Goal: Task Accomplishment & Management: Use online tool/utility

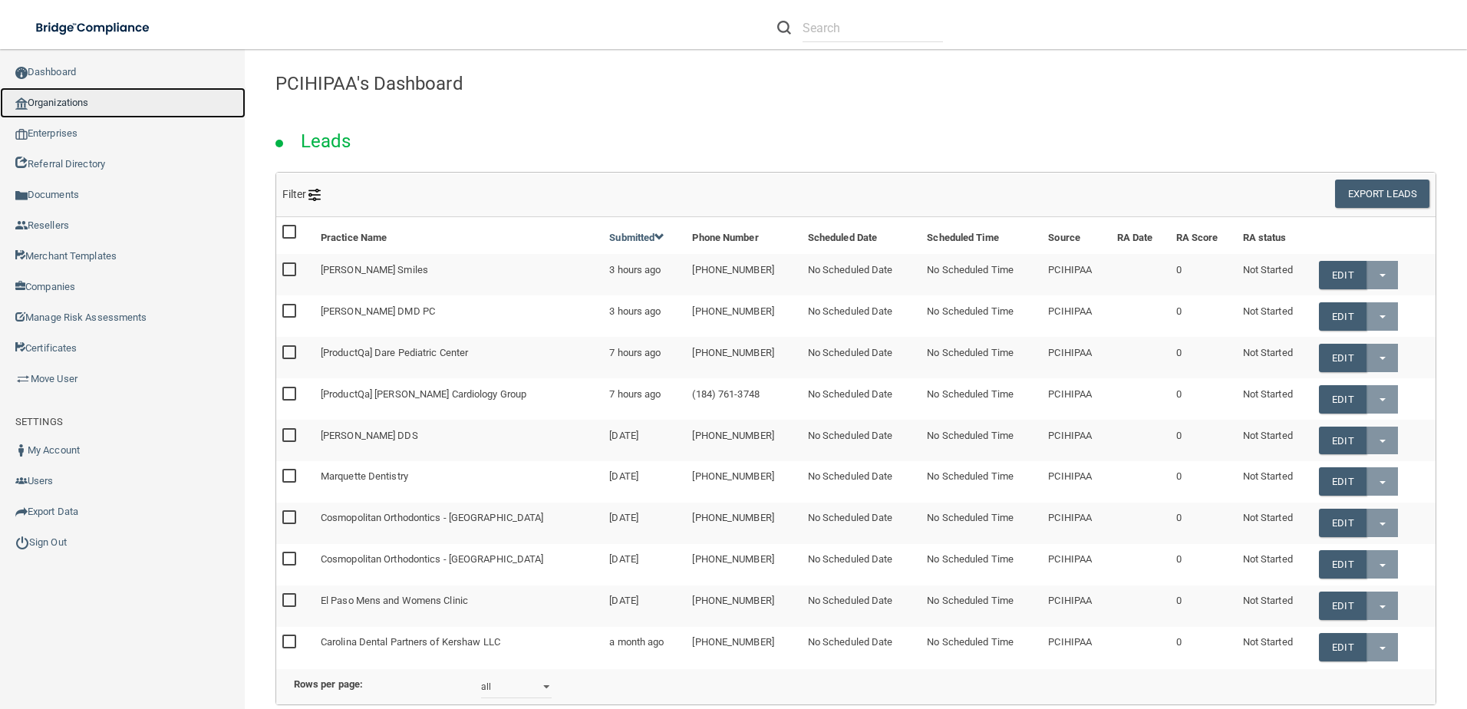
click at [81, 103] on link "Organizations" at bounding box center [122, 102] width 245 height 31
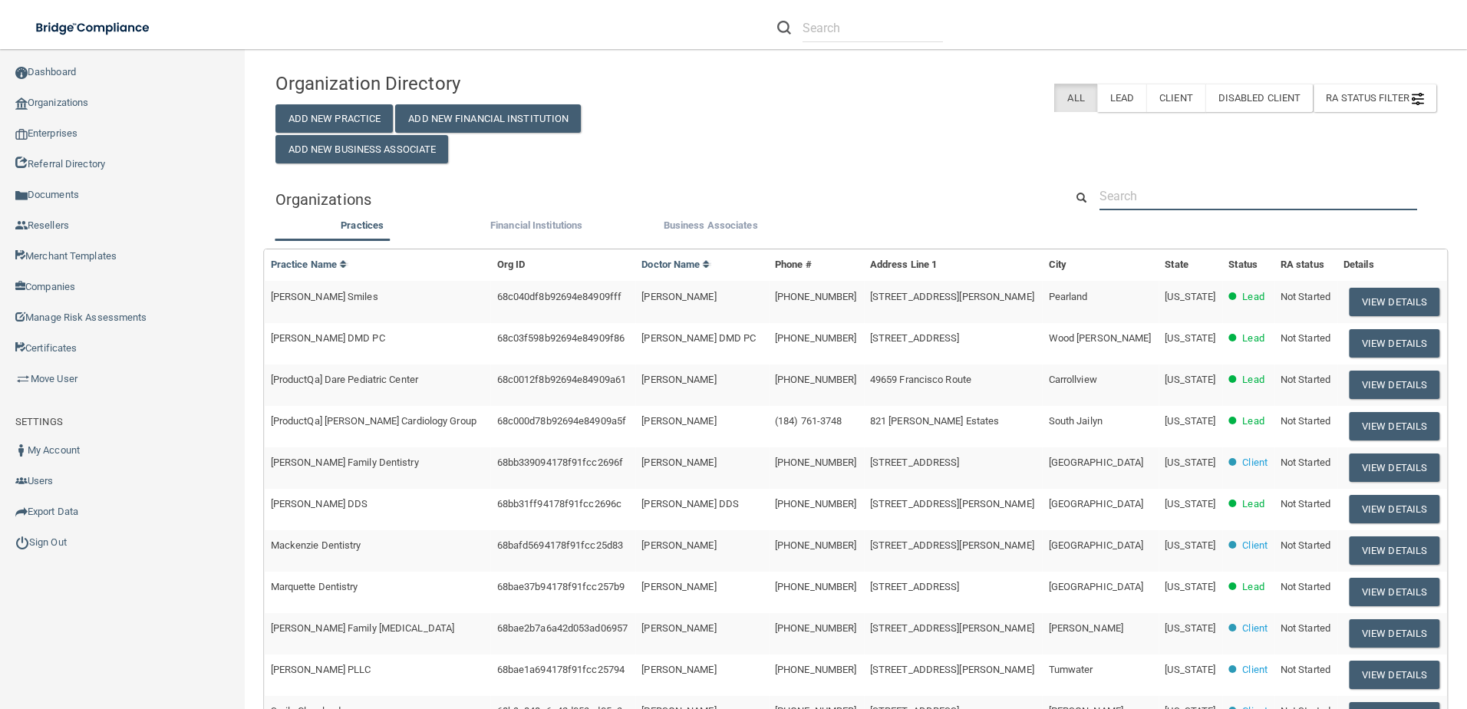
click at [1146, 184] on input "text" at bounding box center [1258, 196] width 318 height 28
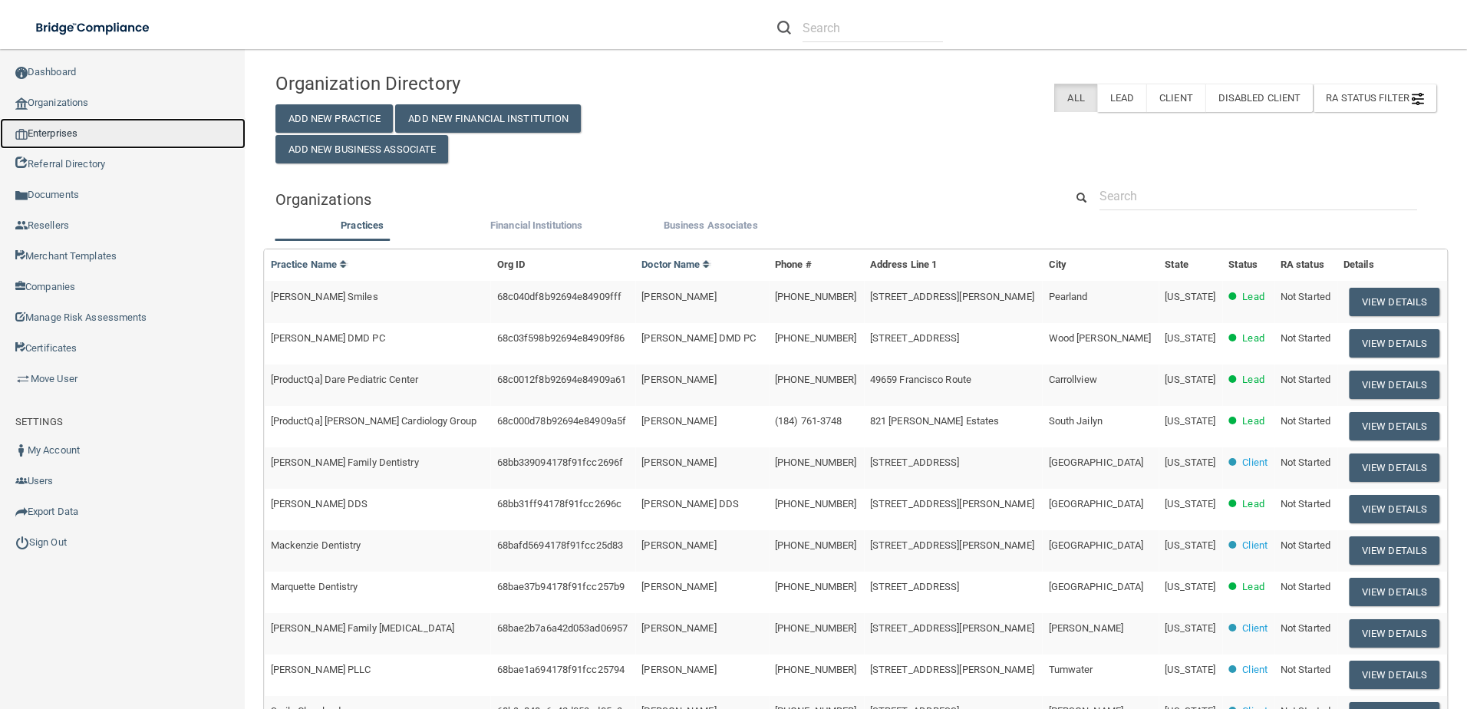
click at [75, 137] on link "Enterprises" at bounding box center [122, 133] width 245 height 31
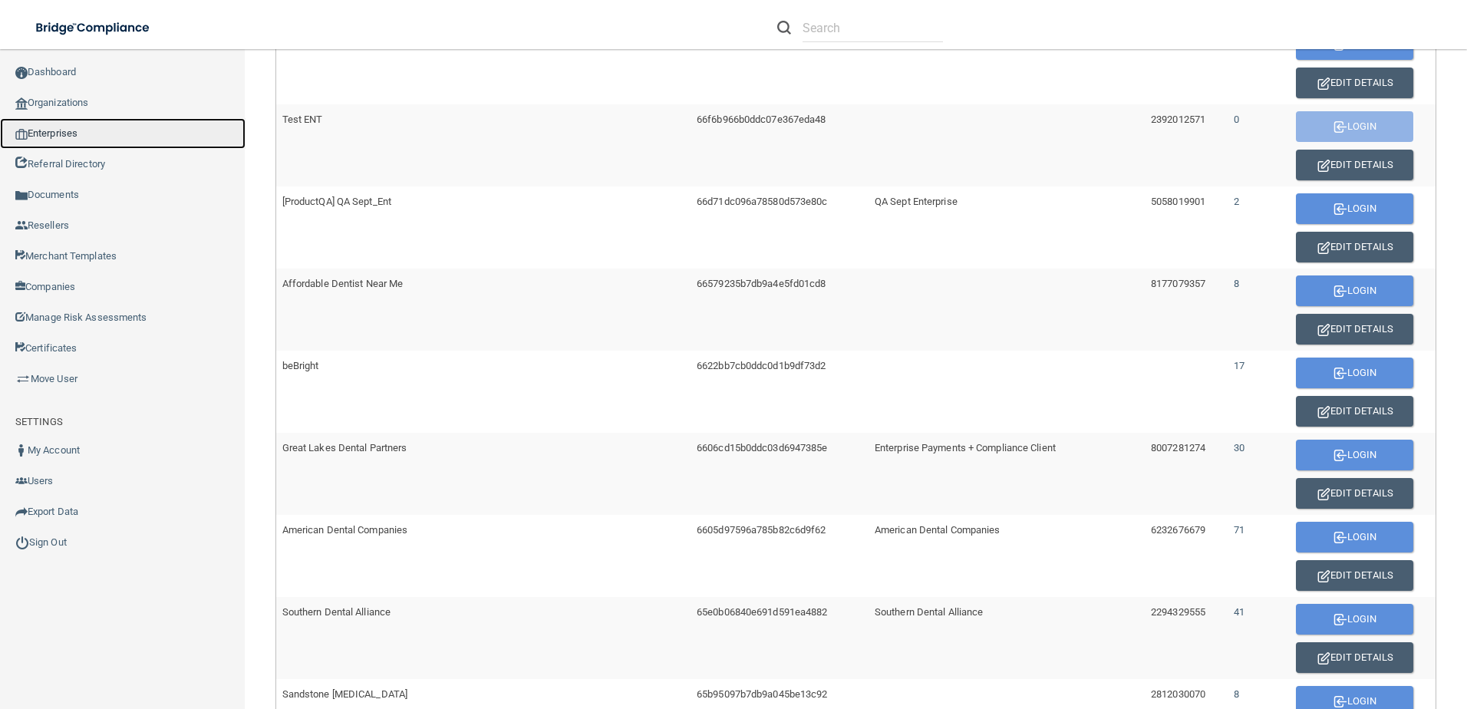
scroll to position [767, 0]
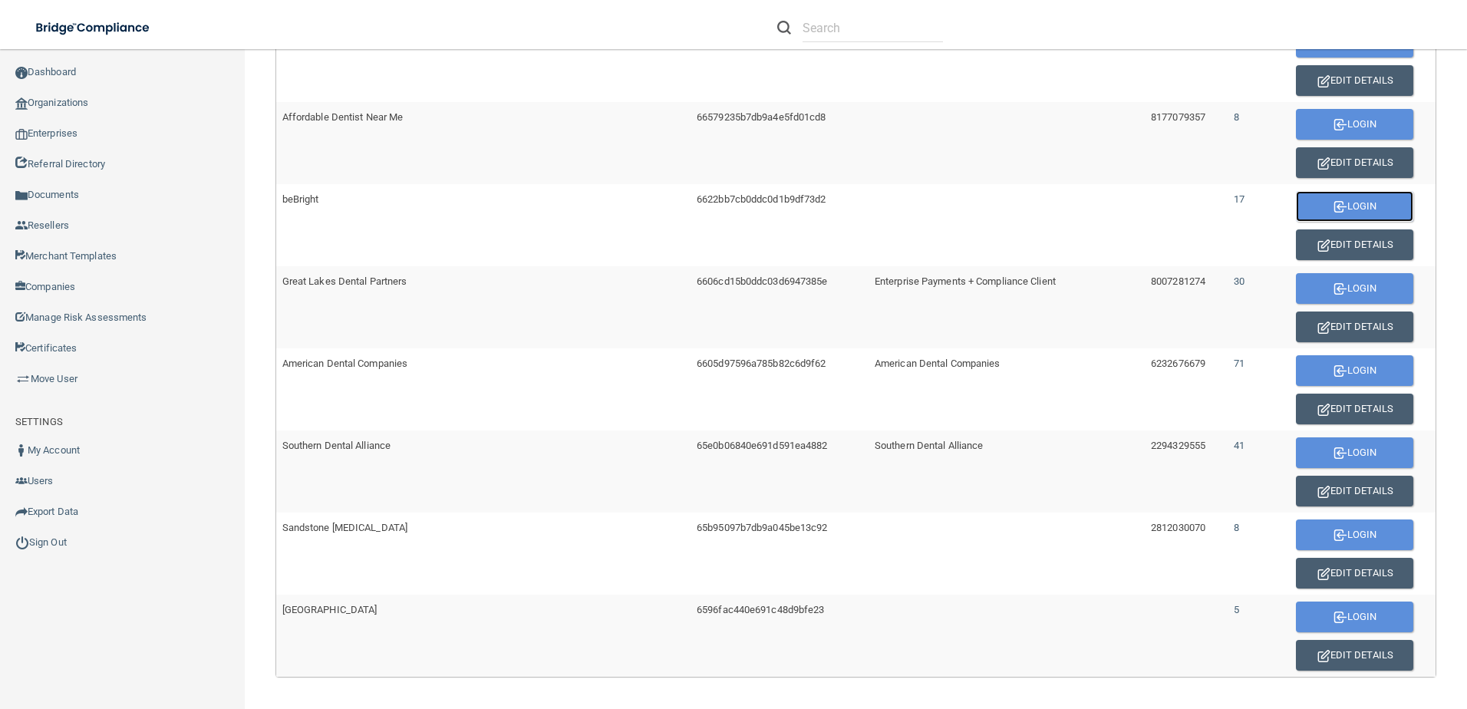
click at [1332, 199] on button "Login" at bounding box center [1354, 206] width 117 height 31
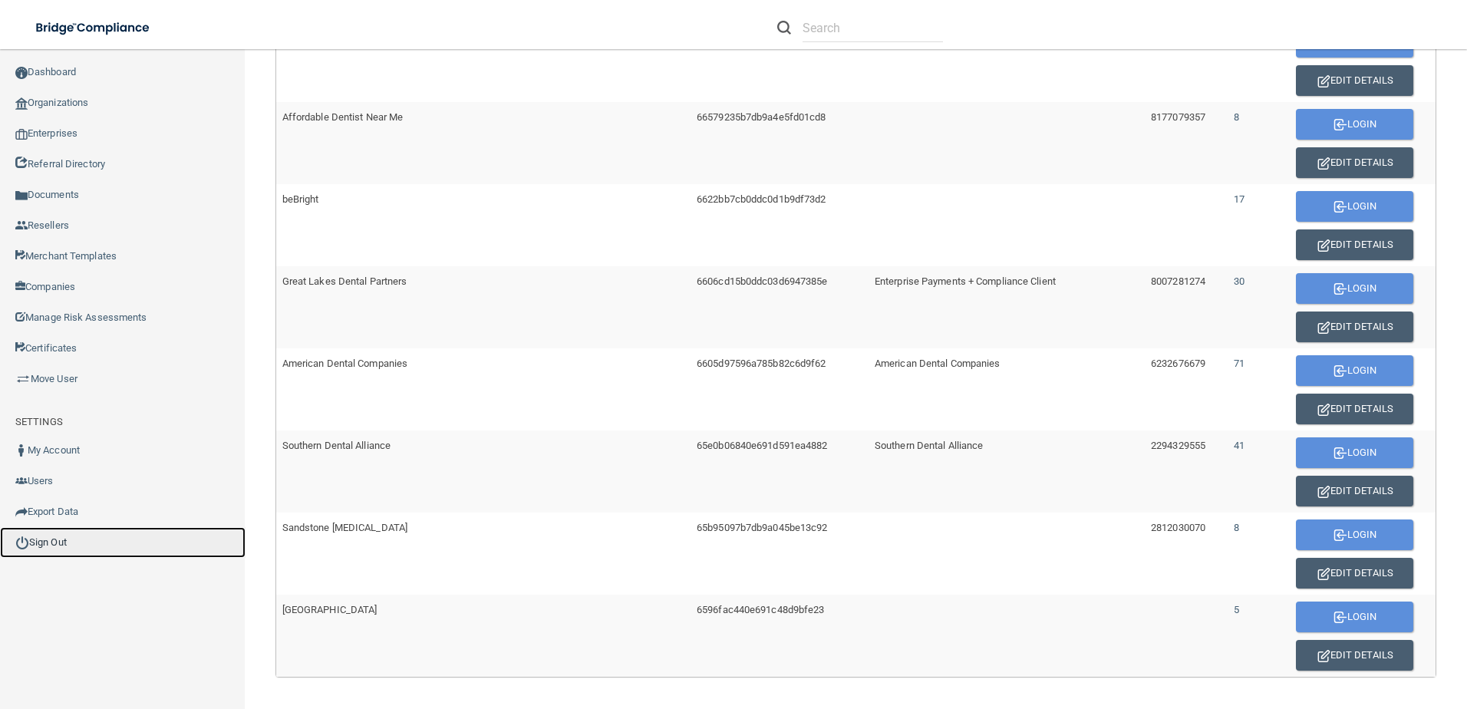
click at [58, 535] on link "Sign Out" at bounding box center [122, 542] width 245 height 31
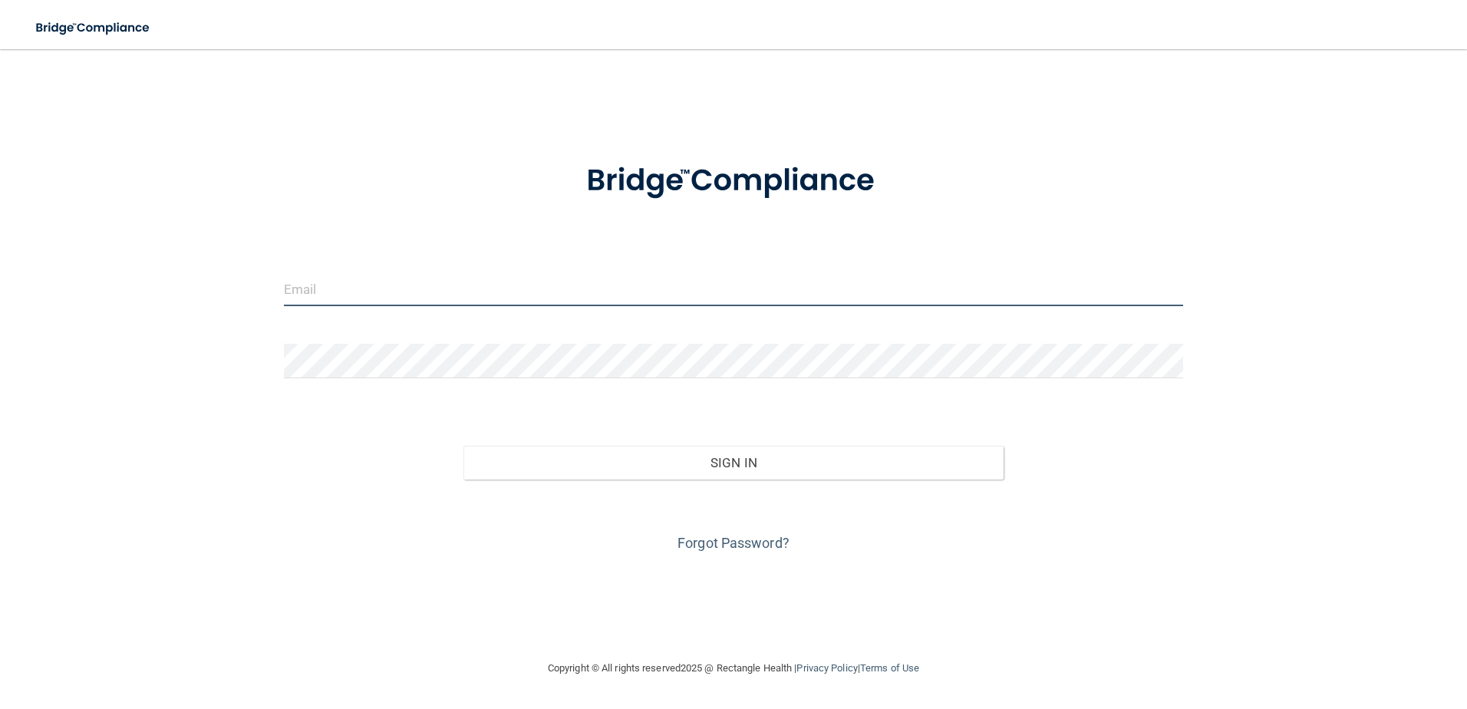
type input "[EMAIL_ADDRESS][DOMAIN_NAME]"
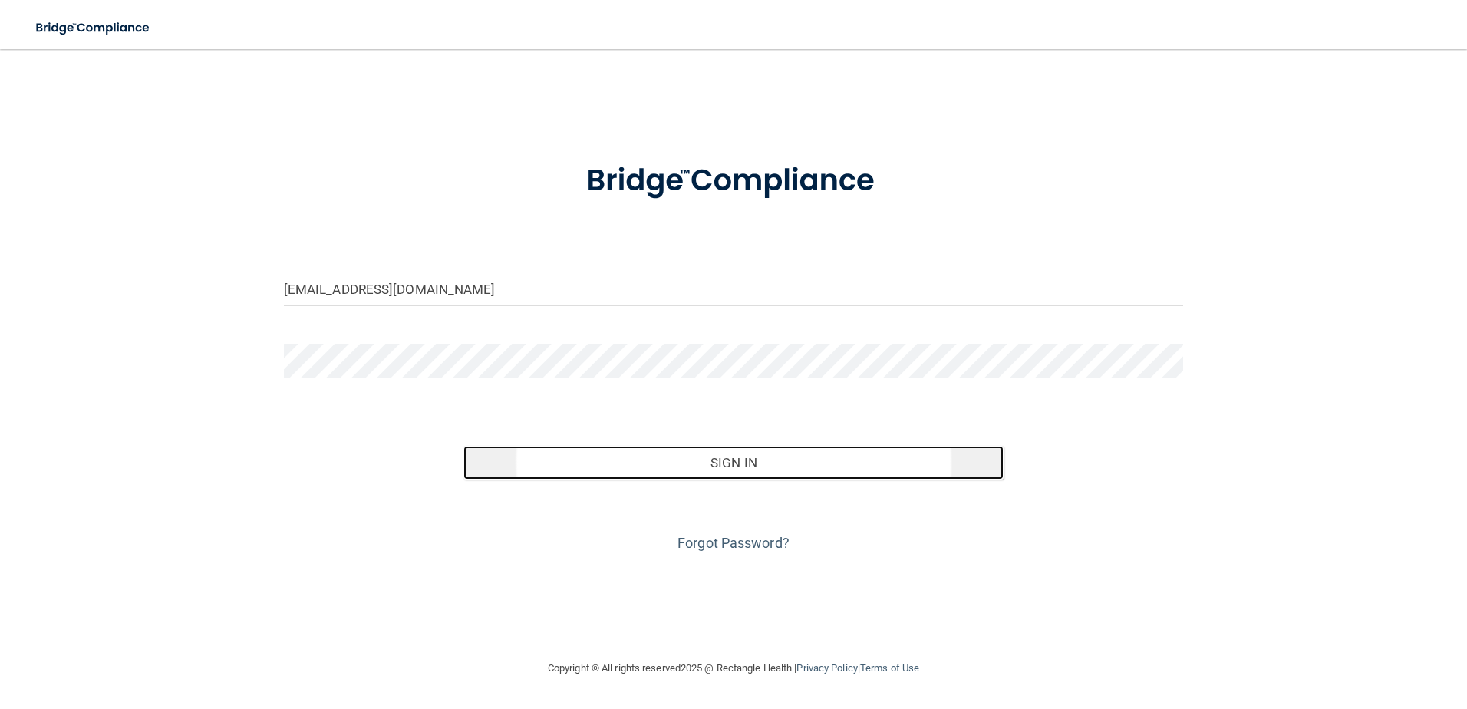
click at [687, 460] on button "Sign In" at bounding box center [733, 463] width 540 height 34
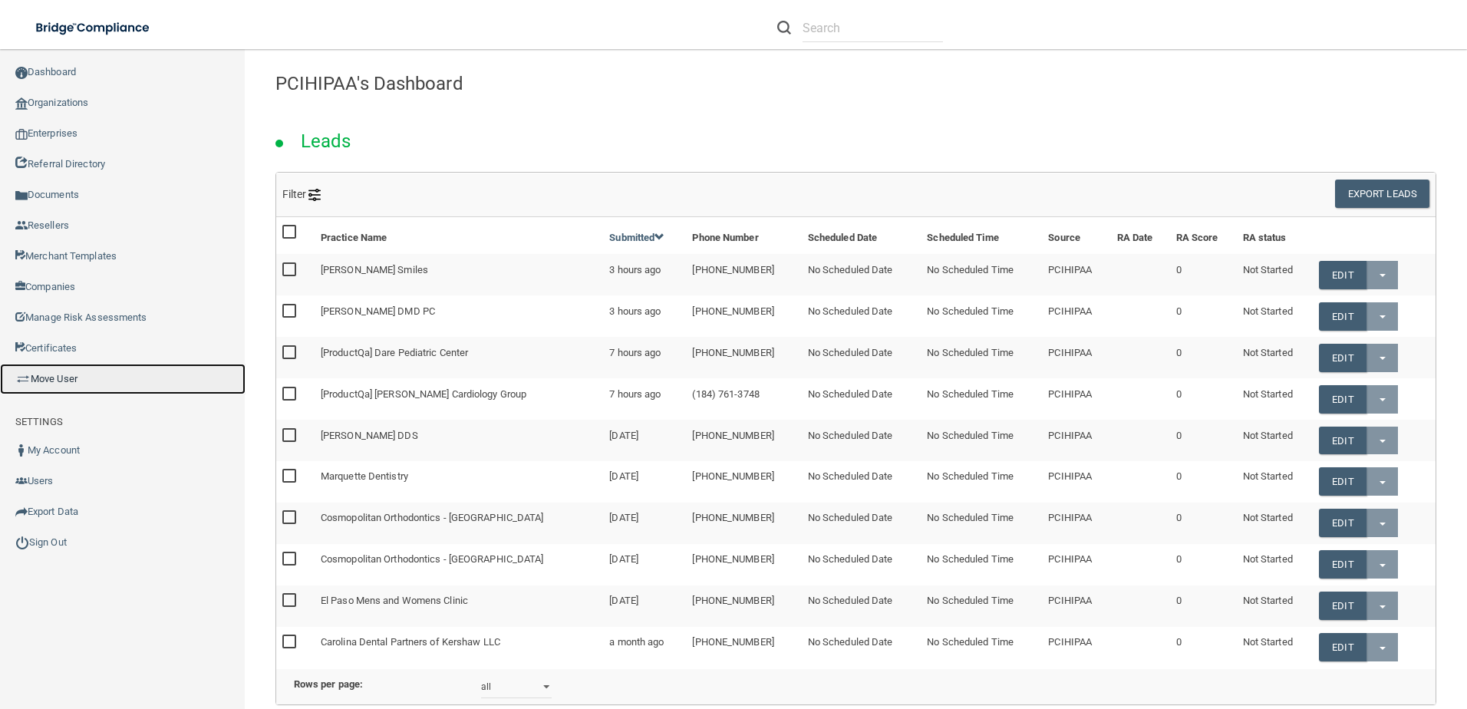
click at [79, 369] on link "Move User" at bounding box center [122, 379] width 245 height 31
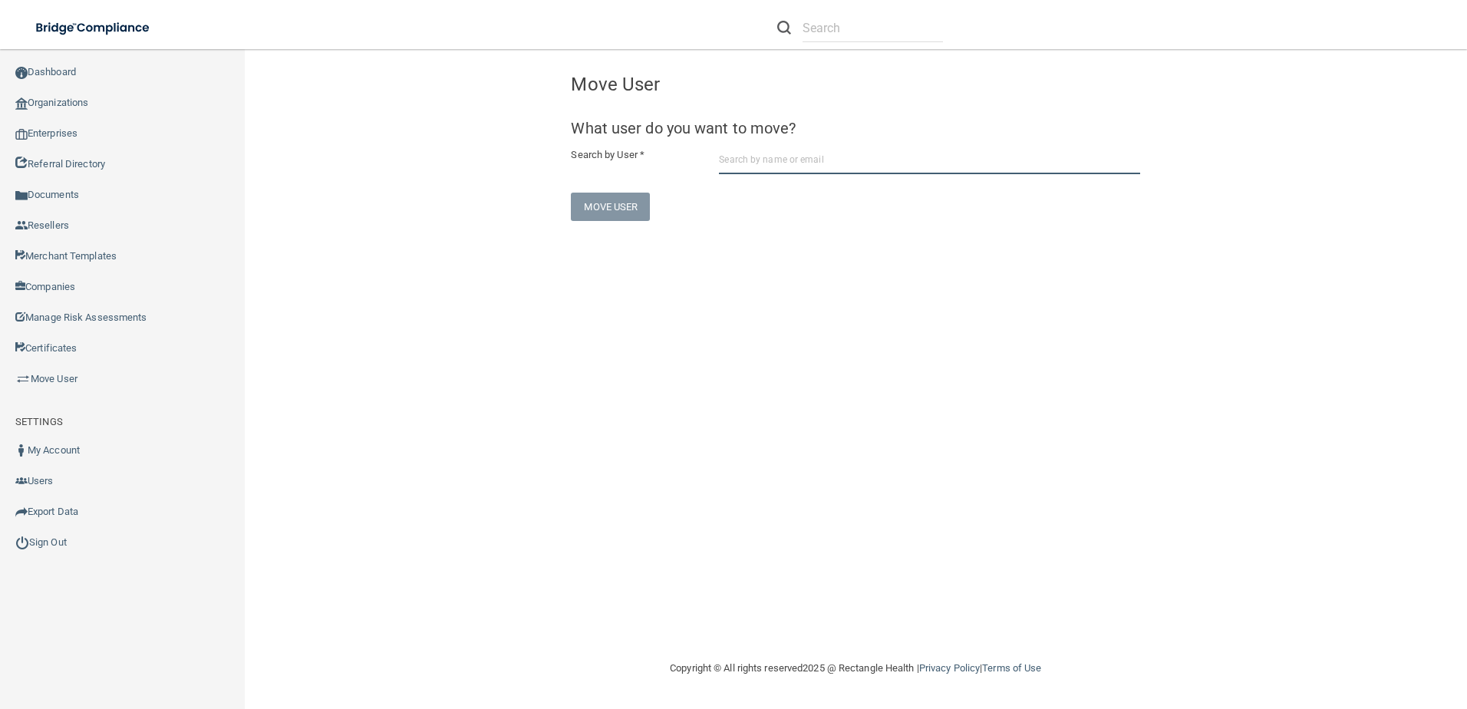
click at [809, 155] on input "text" at bounding box center [929, 160] width 421 height 28
paste input "[EMAIL_ADDRESS][DOMAIN_NAME]"
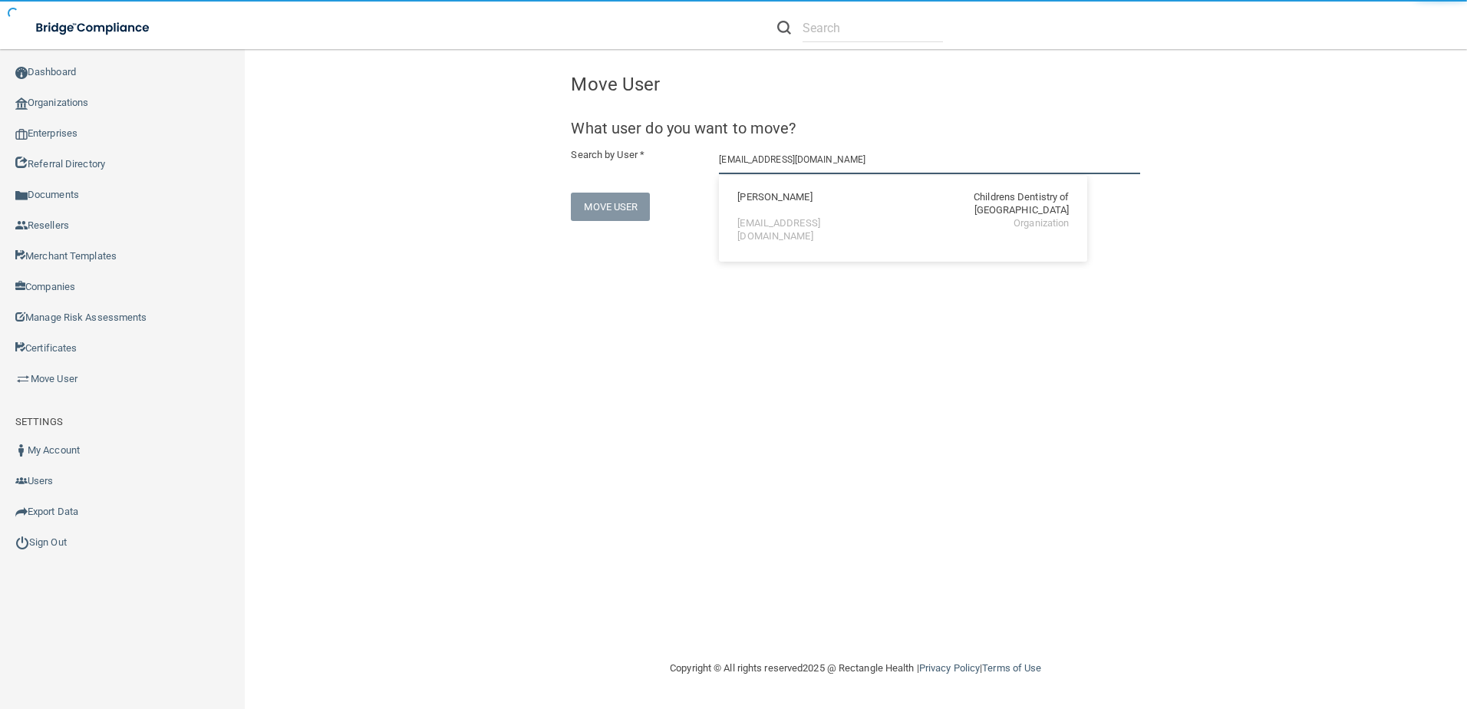
click at [854, 168] on input "[EMAIL_ADDRESS][DOMAIN_NAME]" at bounding box center [929, 160] width 421 height 28
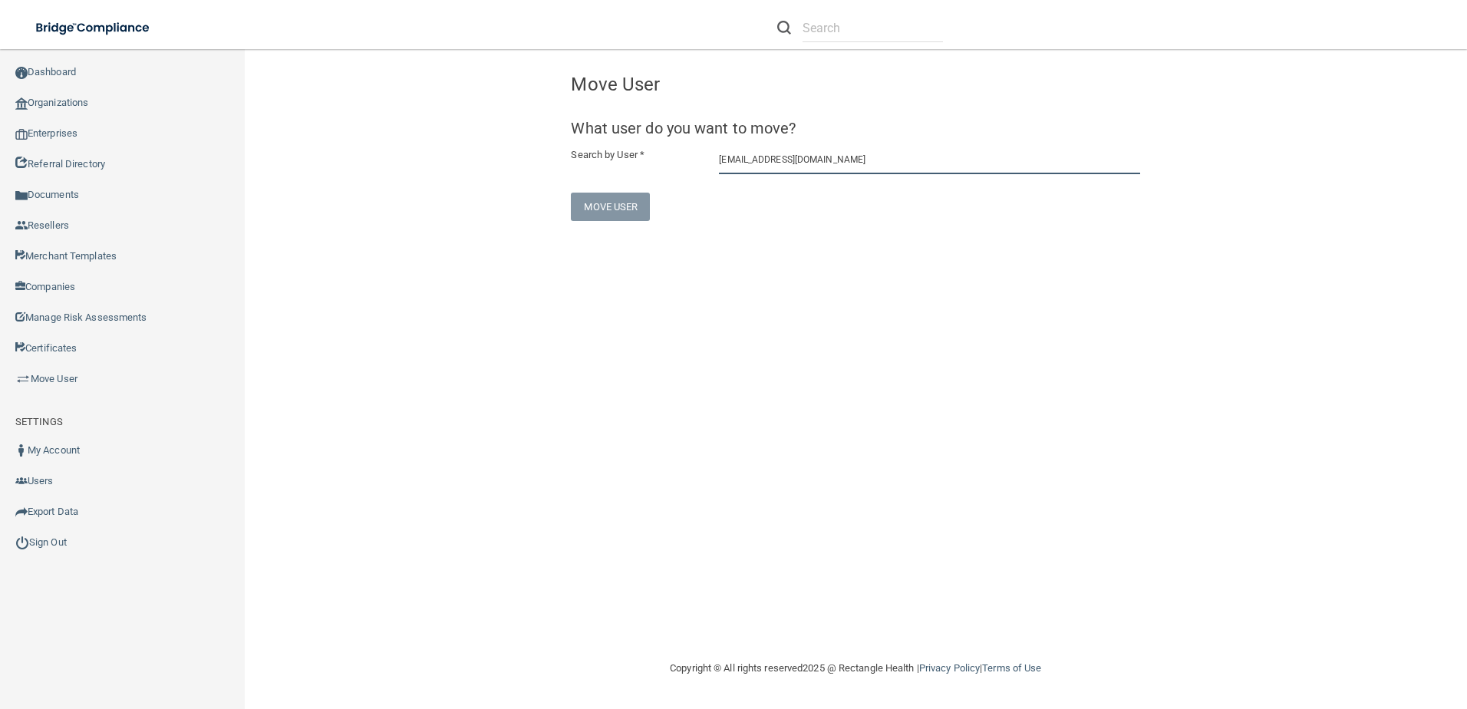
click at [842, 155] on input "[EMAIL_ADDRESS][DOMAIN_NAME]" at bounding box center [929, 160] width 421 height 28
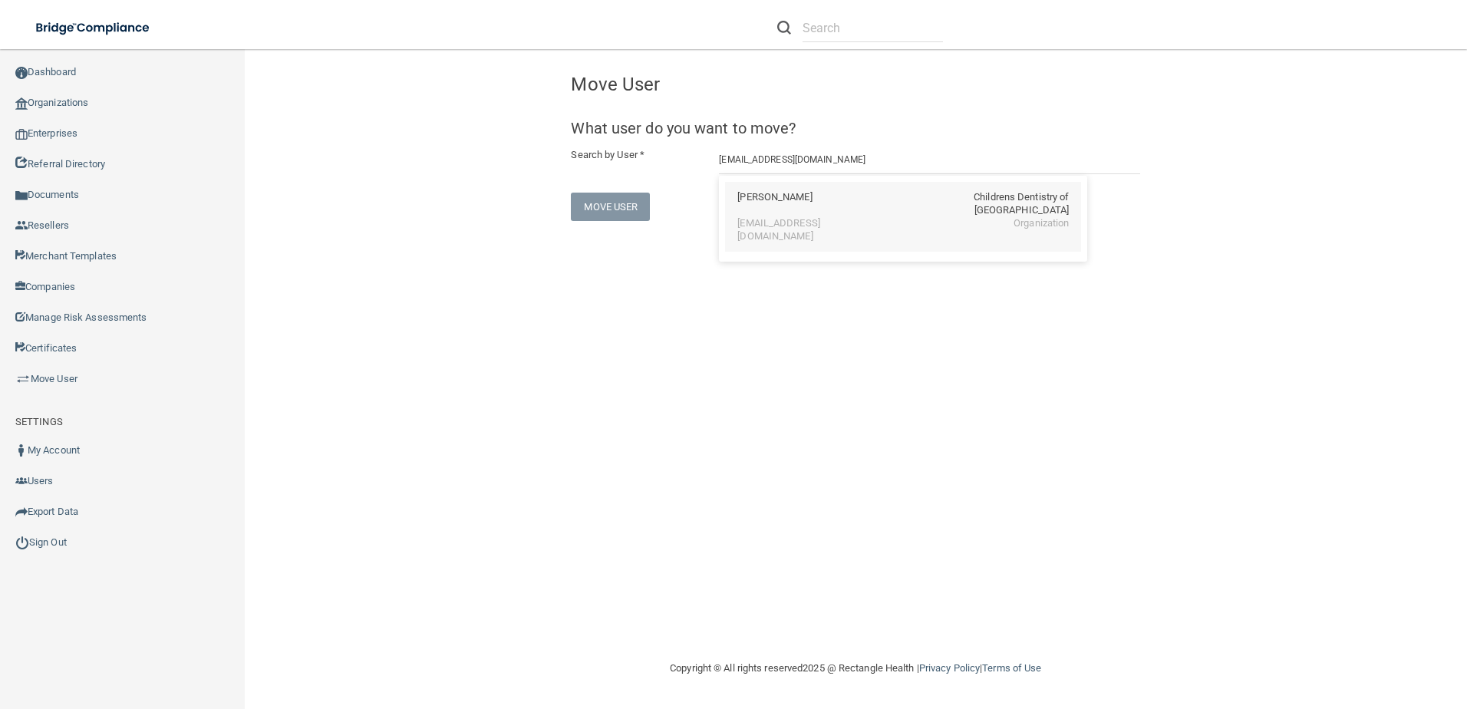
click at [823, 206] on div "[PERSON_NAME] Childrens Dentistry of [GEOGRAPHIC_DATA]" at bounding box center [902, 204] width 331 height 26
type input "[PERSON_NAME]"
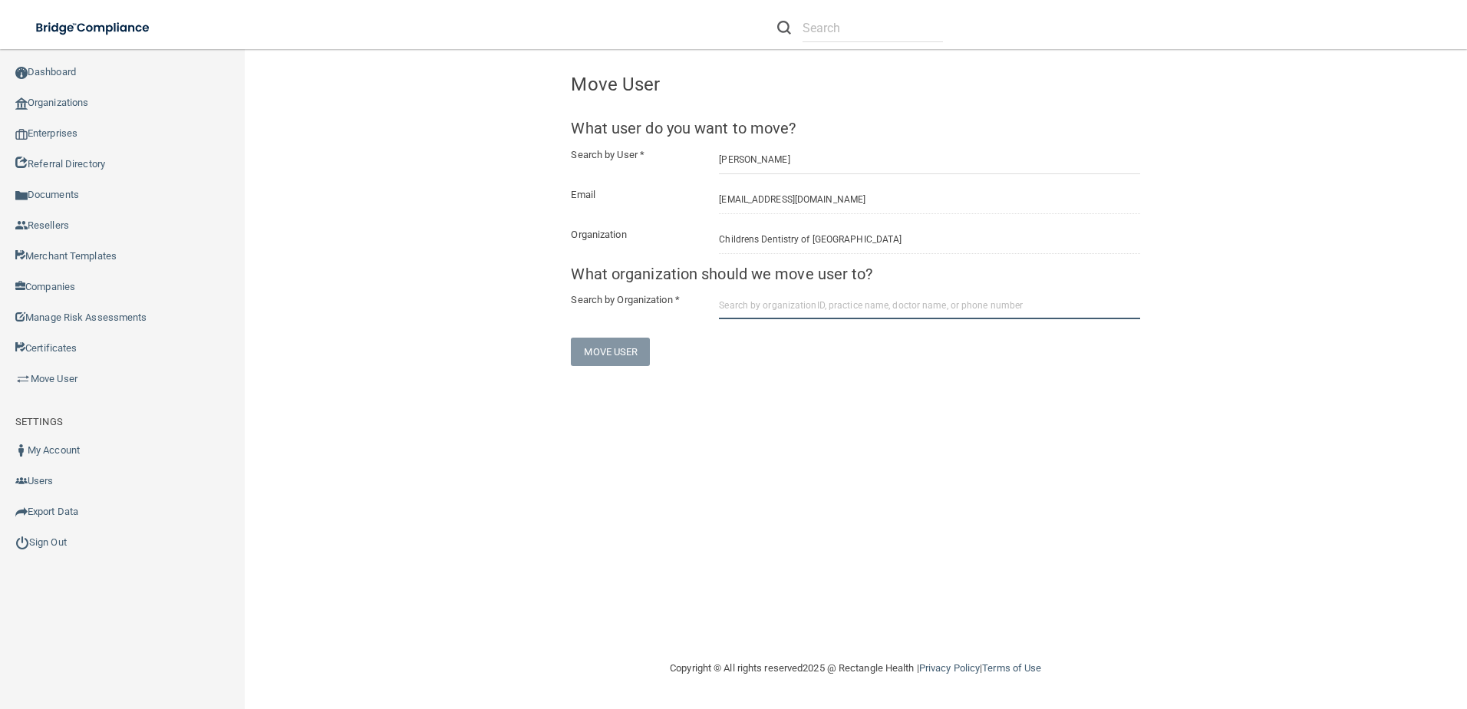
click at [778, 295] on input "text" at bounding box center [929, 305] width 421 height 28
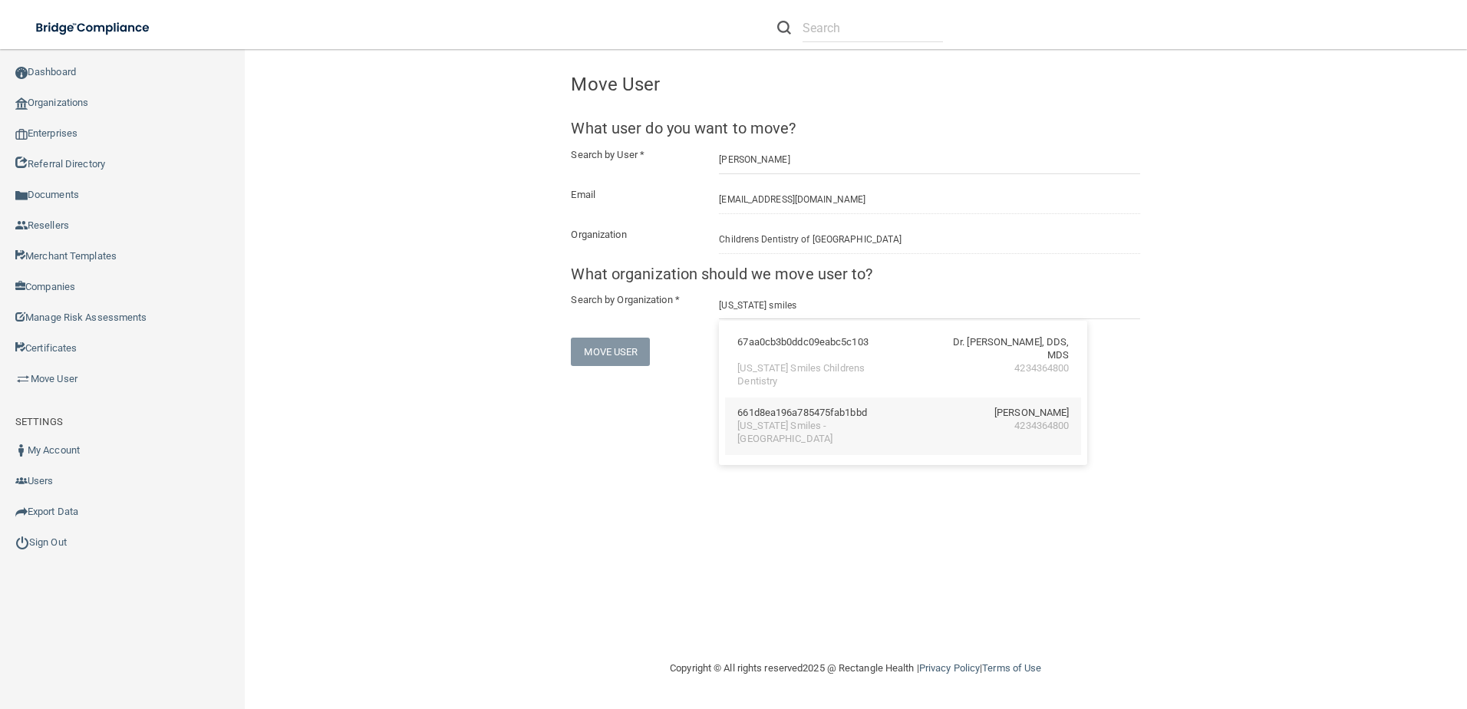
click at [774, 426] on div "[US_STATE] Smiles - [GEOGRAPHIC_DATA]" at bounding box center [803, 433] width 133 height 26
type input "[US_STATE] Smiles - [GEOGRAPHIC_DATA]"
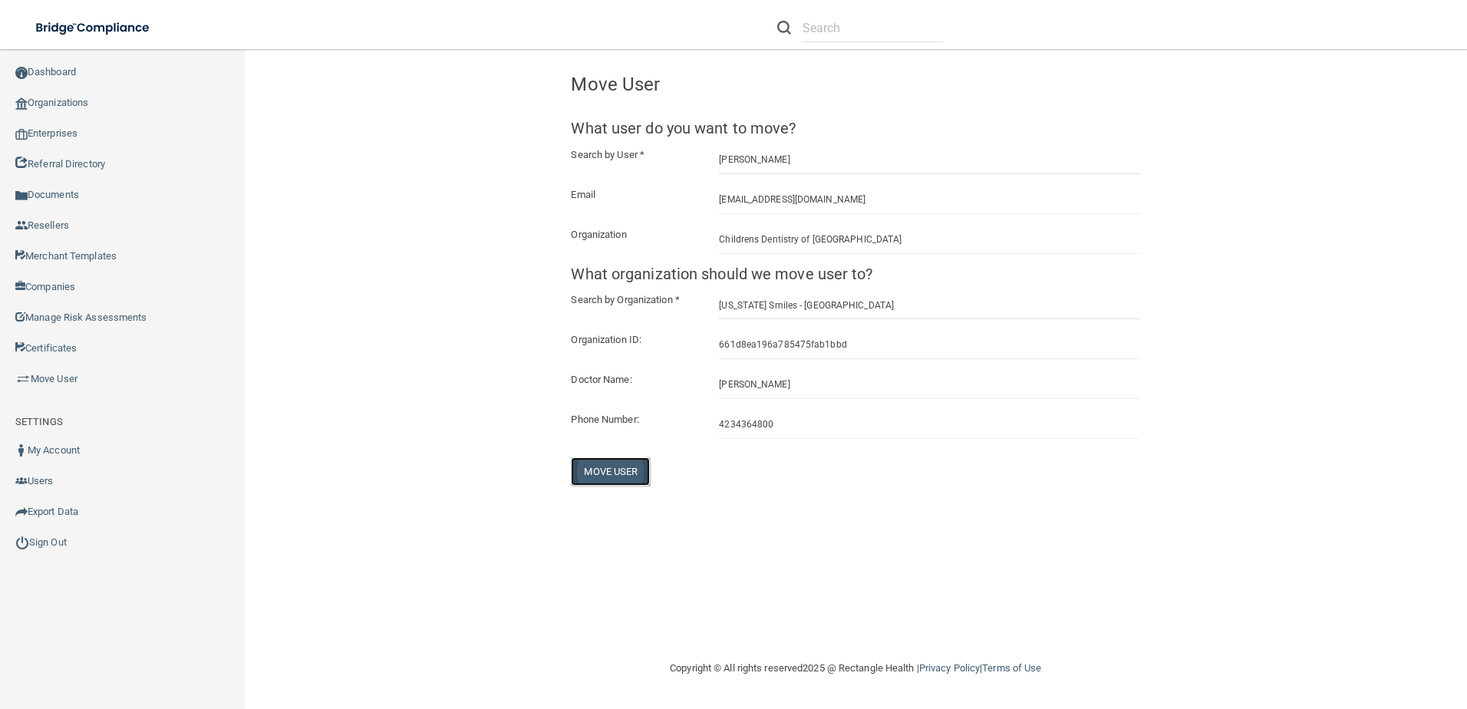
click at [596, 473] on button "Move User" at bounding box center [610, 471] width 79 height 28
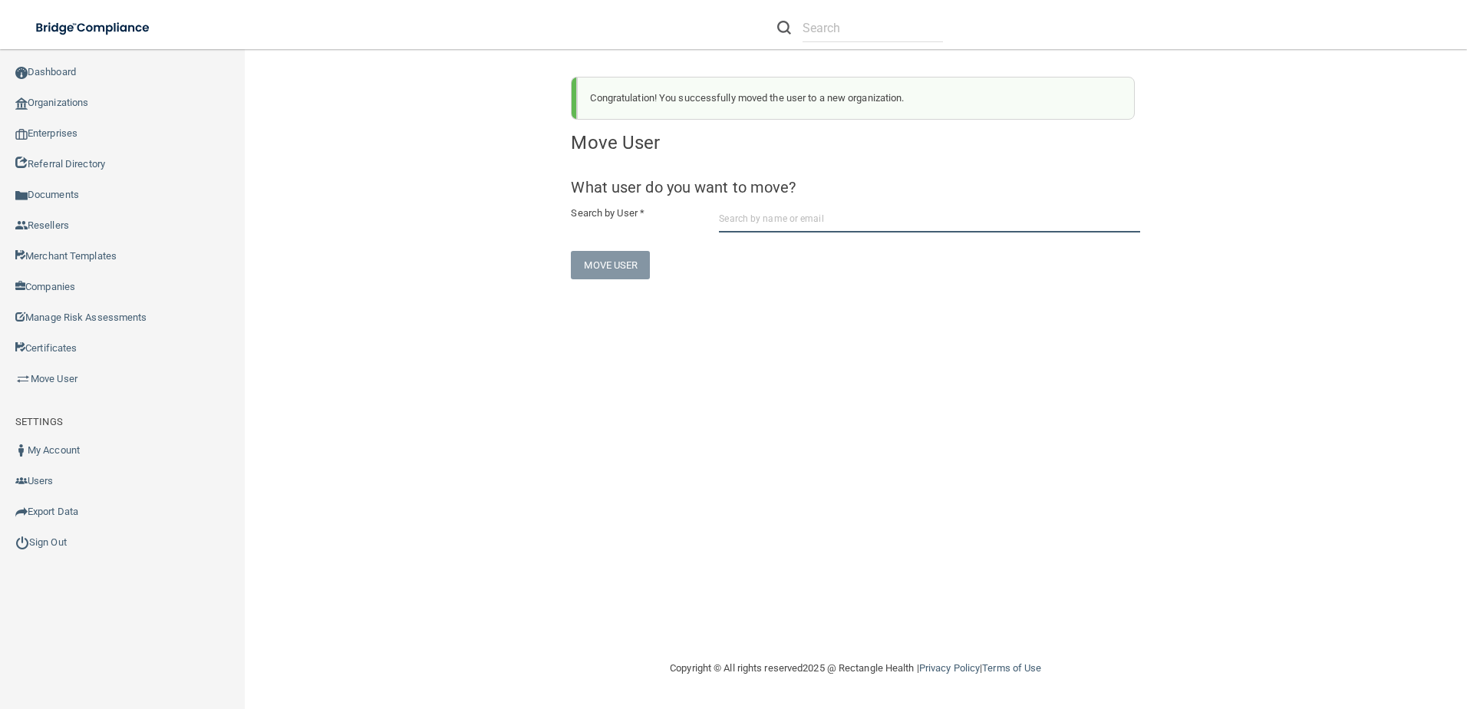
click at [790, 216] on input "text" at bounding box center [929, 218] width 421 height 28
paste input "[EMAIL_ADDRESS][DOMAIN_NAME]"
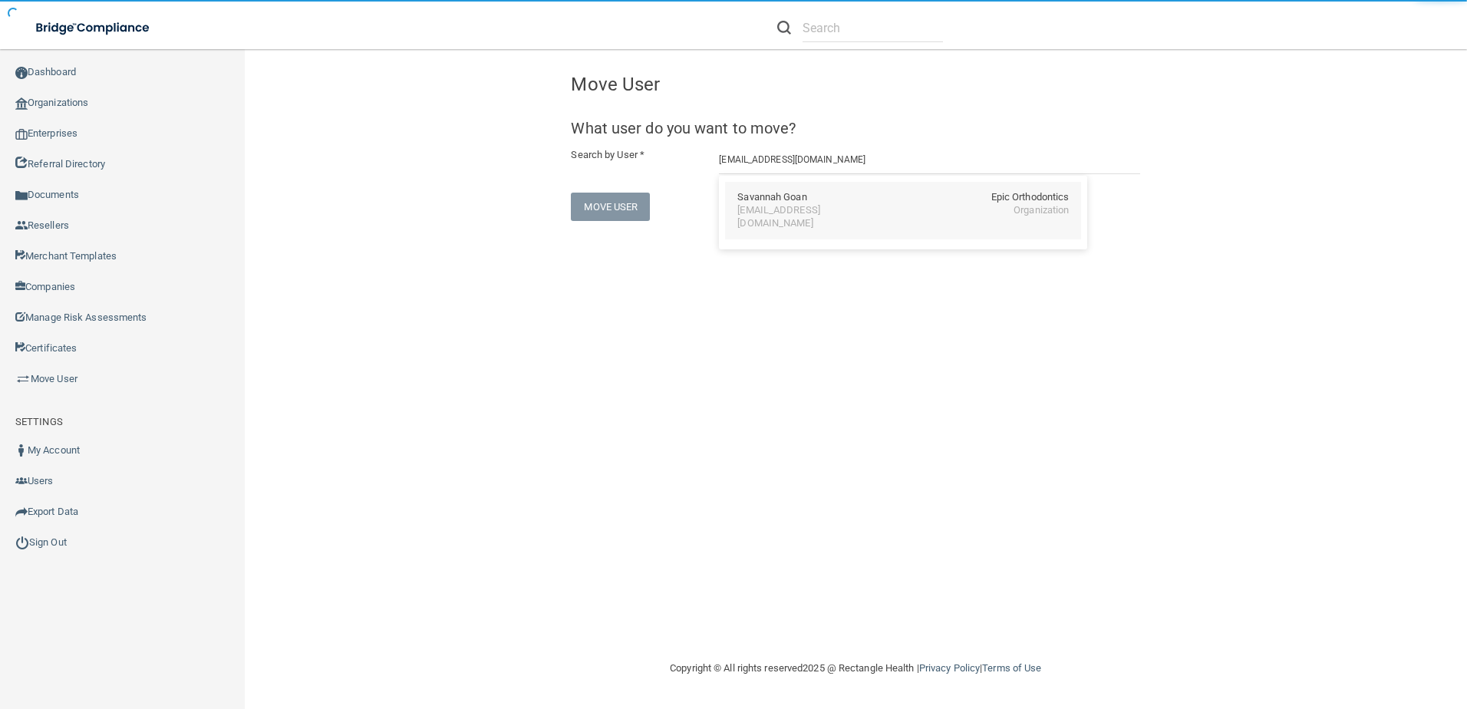
click at [799, 206] on div "[EMAIL_ADDRESS][DOMAIN_NAME]" at bounding box center [803, 217] width 133 height 26
type input "Savannah Goan"
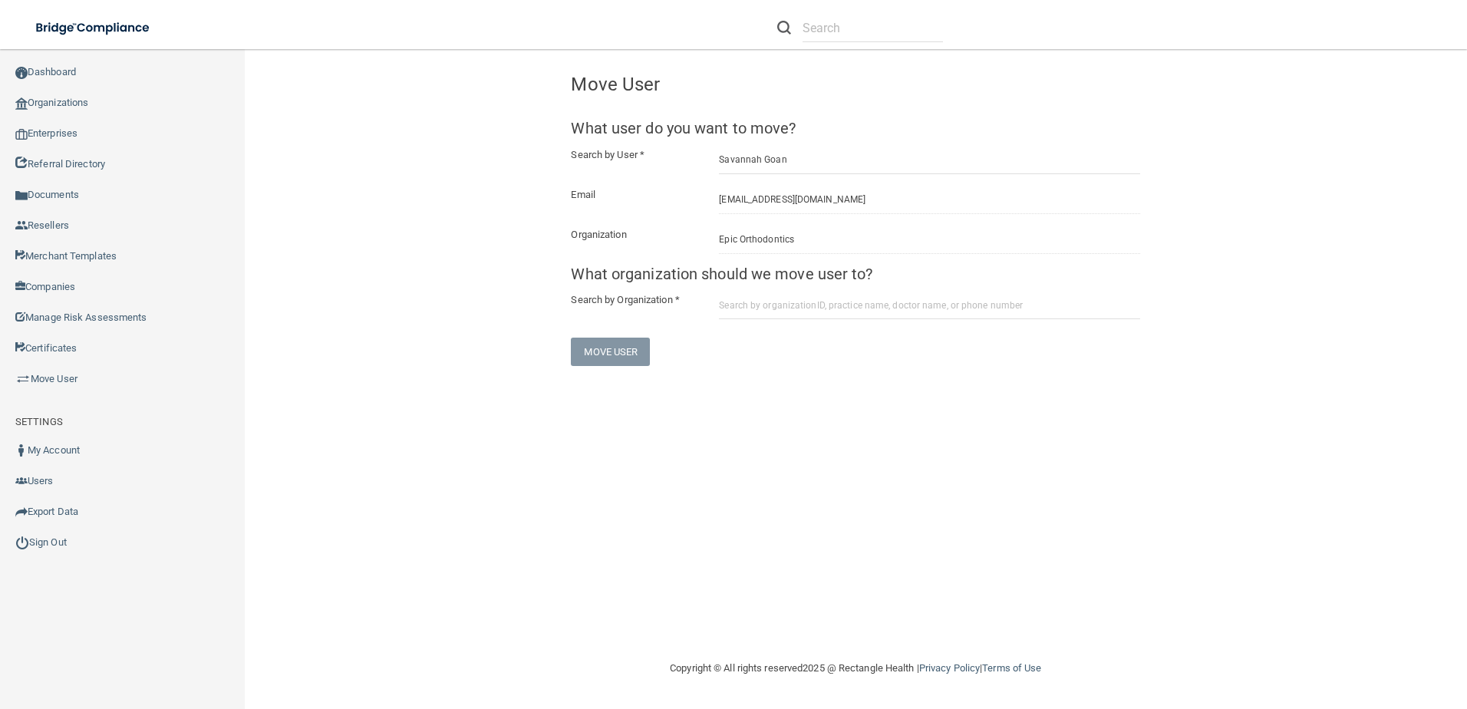
click at [824, 274] on h5 "What organization should we move user to?" at bounding box center [855, 273] width 569 height 17
click at [786, 290] on span "What organization should we move user to? Search by Organization *" at bounding box center [855, 292] width 569 height 54
click at [782, 293] on input "text" at bounding box center [929, 305] width 421 height 28
paste input "Childrens Dentistry of [GEOGRAPHIC_DATA]"
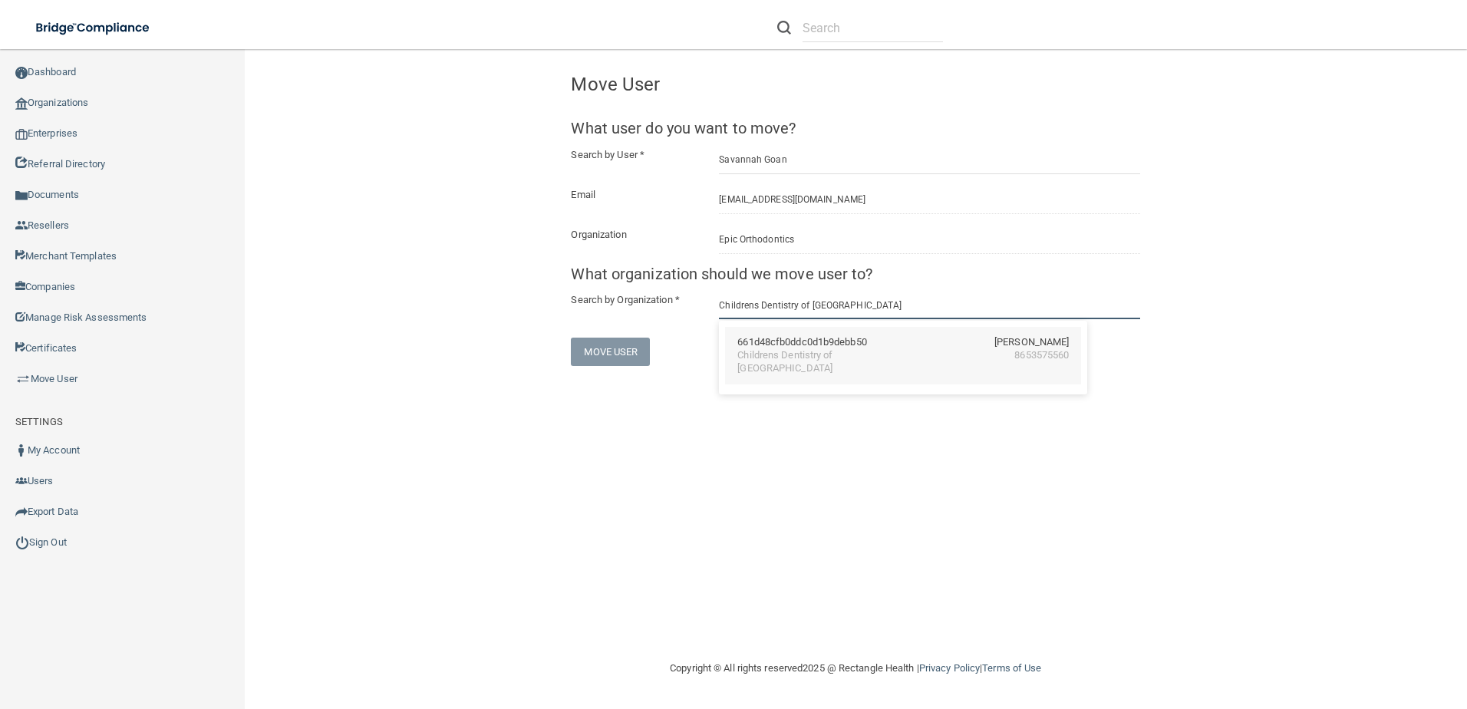
type input "Childrens Dentistry of [GEOGRAPHIC_DATA]"
click at [763, 350] on div "Childrens Dentistry of [GEOGRAPHIC_DATA]" at bounding box center [803, 362] width 133 height 26
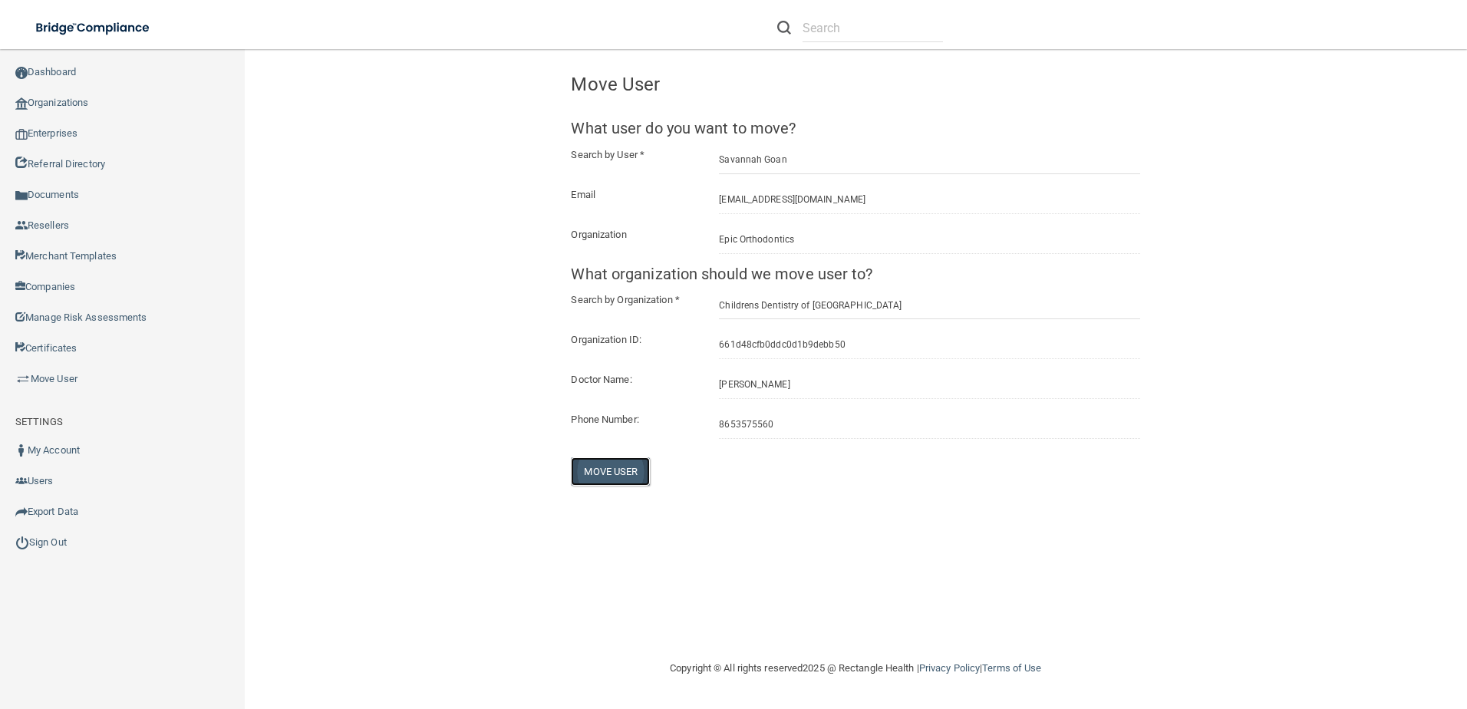
click at [625, 466] on button "Move User" at bounding box center [610, 471] width 79 height 28
